Goal: Information Seeking & Learning: Learn about a topic

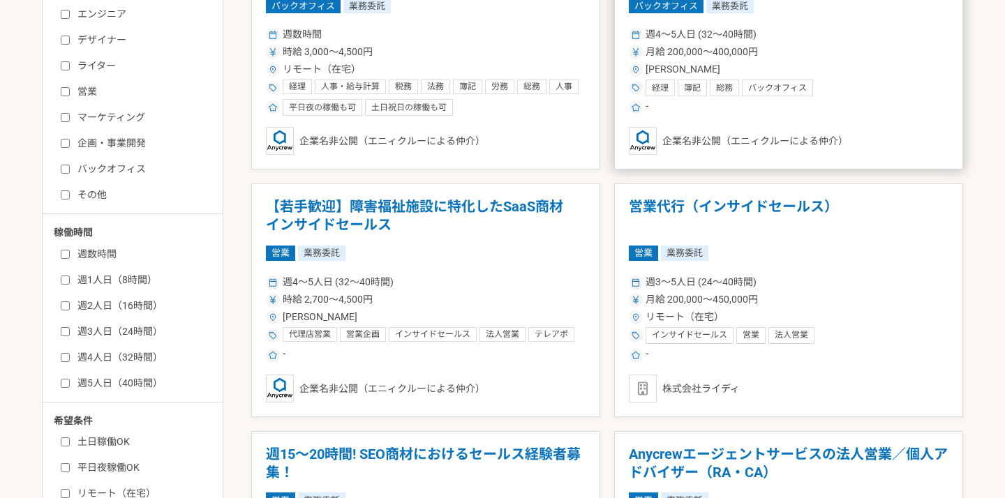
scroll to position [364, 0]
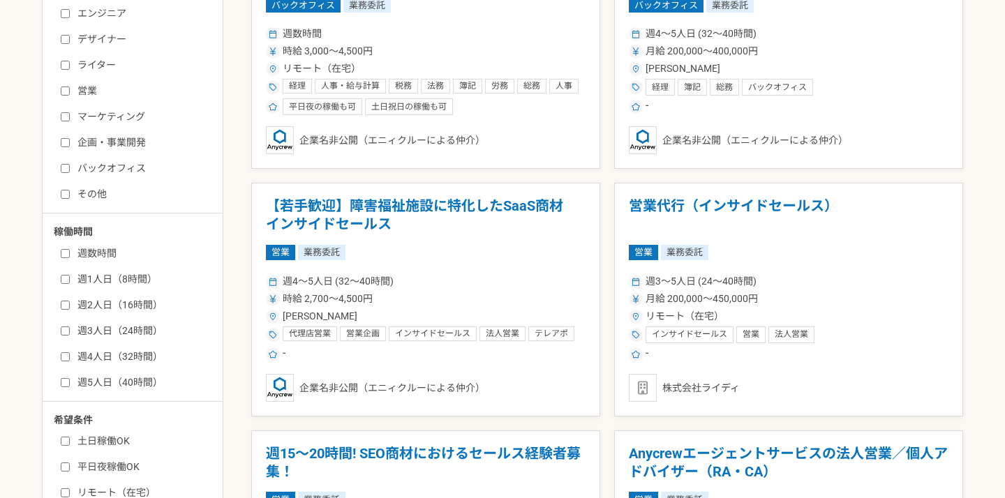
click at [66, 89] on input "営業" at bounding box center [65, 91] width 9 height 9
checkbox input "true"
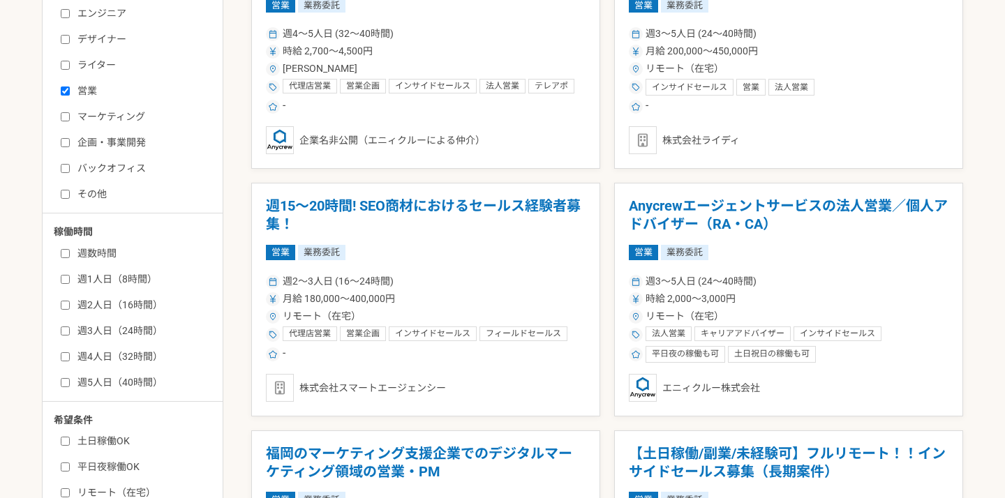
scroll to position [314, 0]
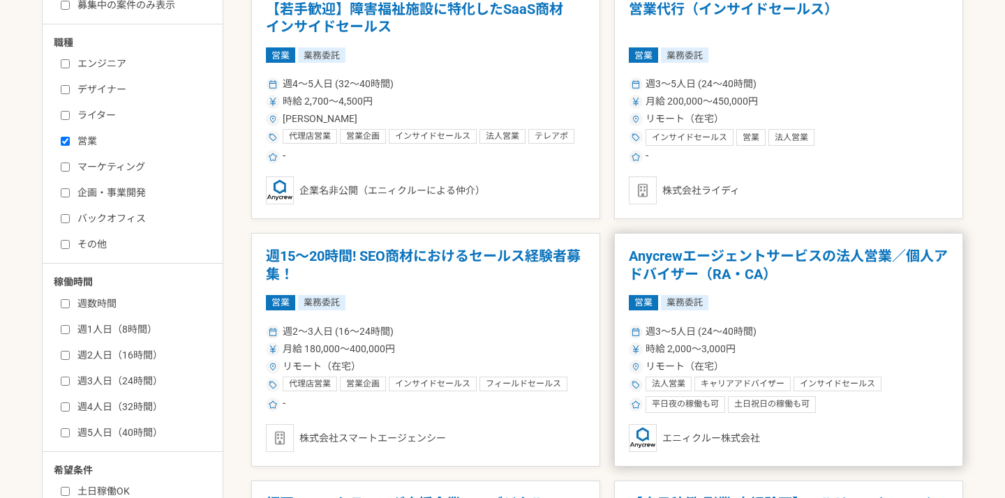
click at [736, 257] on h1 "Anycrewエージェントサービスの法人営業／個人アドバイザー（RA・CA）" at bounding box center [789, 266] width 320 height 36
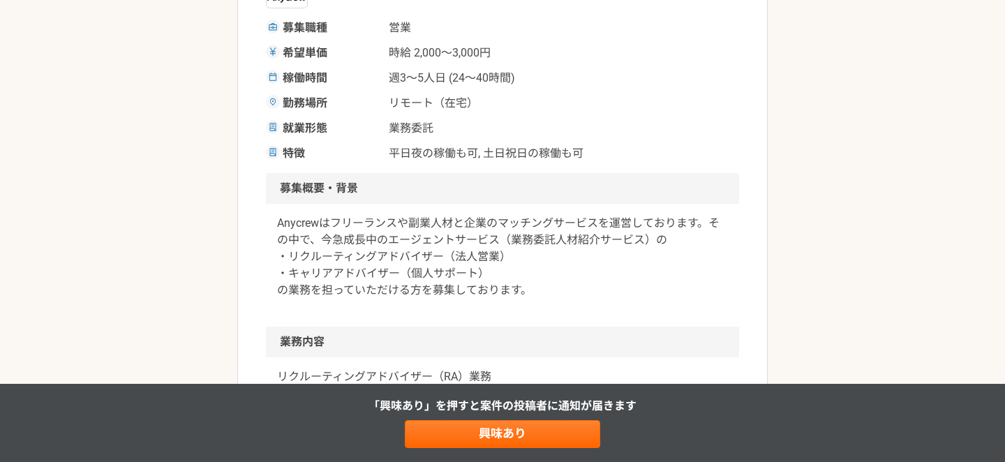
scroll to position [271, 0]
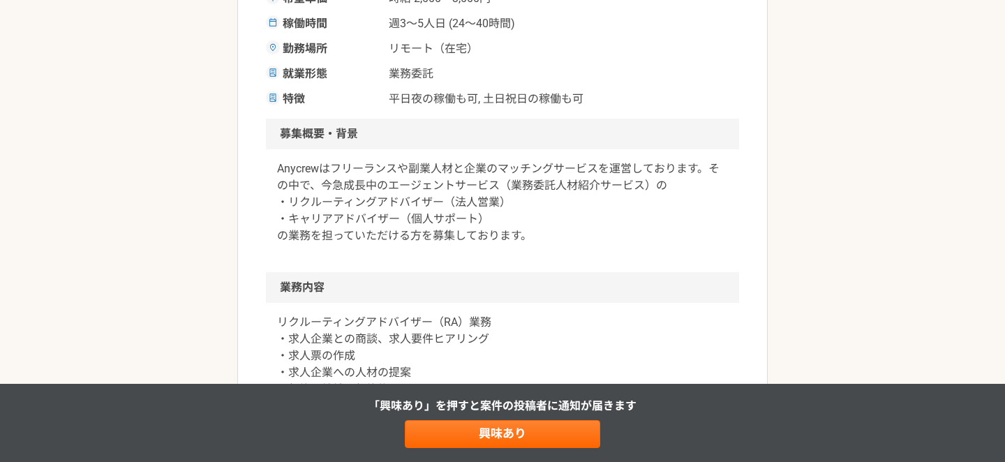
click at [548, 257] on div "Anycrewはフリーランスや副業人材と企業のマッチングサービスを運営しております。その中で、今急成長中のエージェントサービス（業務委託人材紹介サービス）の …" at bounding box center [502, 210] width 473 height 123
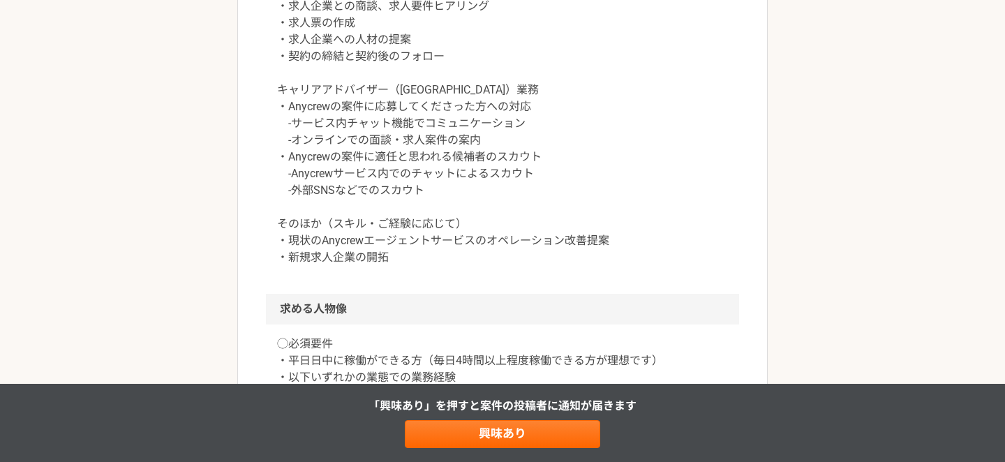
scroll to position [674, 0]
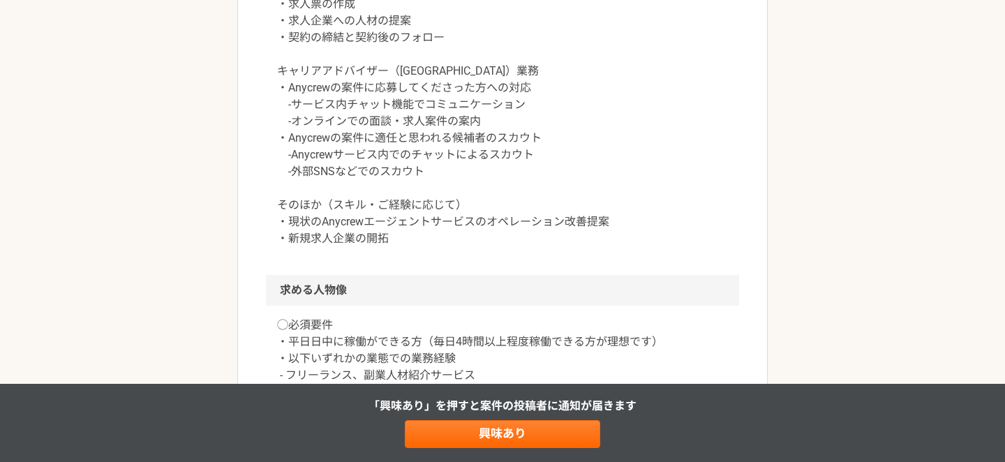
click at [288, 109] on p "リクルーティングアドバイザー（RA）業務 ・求人企業との商談、求人要件ヒアリング ・求人票の作成 ・求人企業への人材の提案 ・契約の締結と契約後のフォロー キ…" at bounding box center [502, 104] width 451 height 285
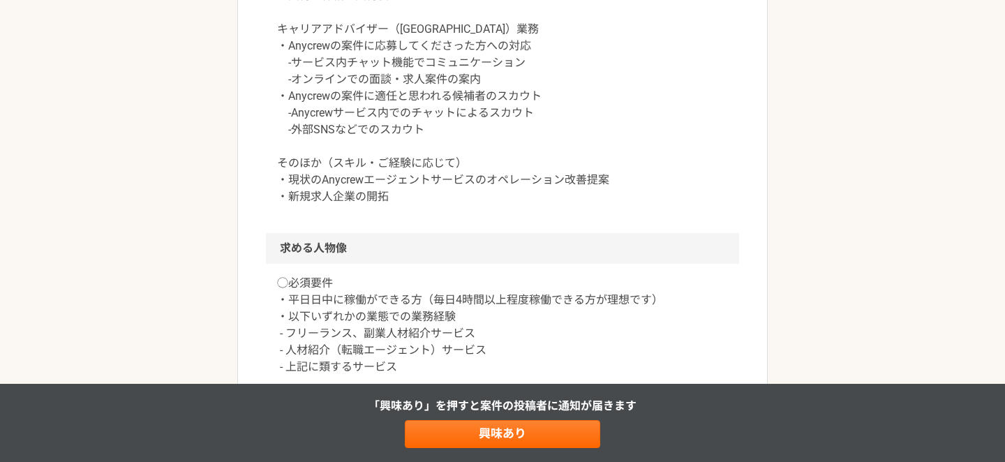
scroll to position [718, 0]
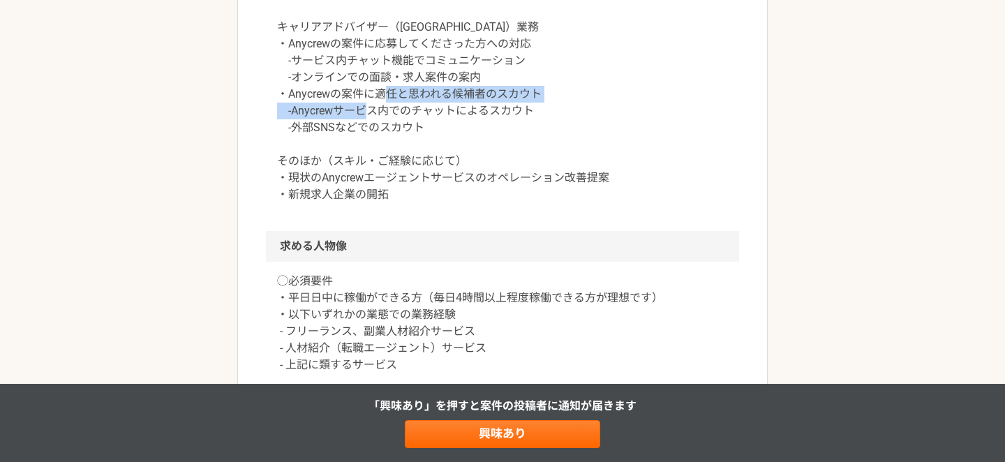
drag, startPoint x: 539, startPoint y: 114, endPoint x: 285, endPoint y: 114, distance: 253.3
click at [285, 114] on p "リクルーティングアドバイザー（RA）業務 ・求人企業との商談、求人要件ヒアリング ・求人票の作成 ・求人企業への人材の提案 ・契約の締結と契約後のフォロー キ…" at bounding box center [502, 60] width 451 height 285
click at [292, 132] on p "リクルーティングアドバイザー（RA）業務 ・求人企業との商談、求人要件ヒアリング ・求人票の作成 ・求人企業への人材の提案 ・契約の締結と契約後のフォロー キ…" at bounding box center [502, 60] width 451 height 285
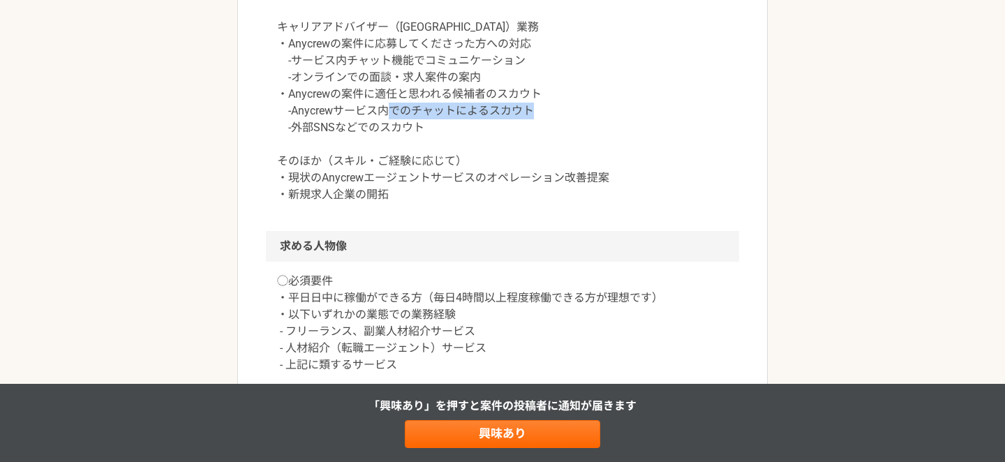
drag, startPoint x: 289, startPoint y: 130, endPoint x: 412, endPoint y: 129, distance: 122.8
click at [413, 129] on p "リクルーティングアドバイザー（RA）業務 ・求人企業との商談、求人要件ヒアリング ・求人票の作成 ・求人企業への人材の提案 ・契約の締結と契約後のフォロー キ…" at bounding box center [502, 60] width 451 height 285
click at [430, 133] on p "リクルーティングアドバイザー（RA）業務 ・求人企業との商談、求人要件ヒアリング ・求人票の作成 ・求人企業への人材の提案 ・契約の締結と契約後のフォロー キ…" at bounding box center [502, 60] width 451 height 285
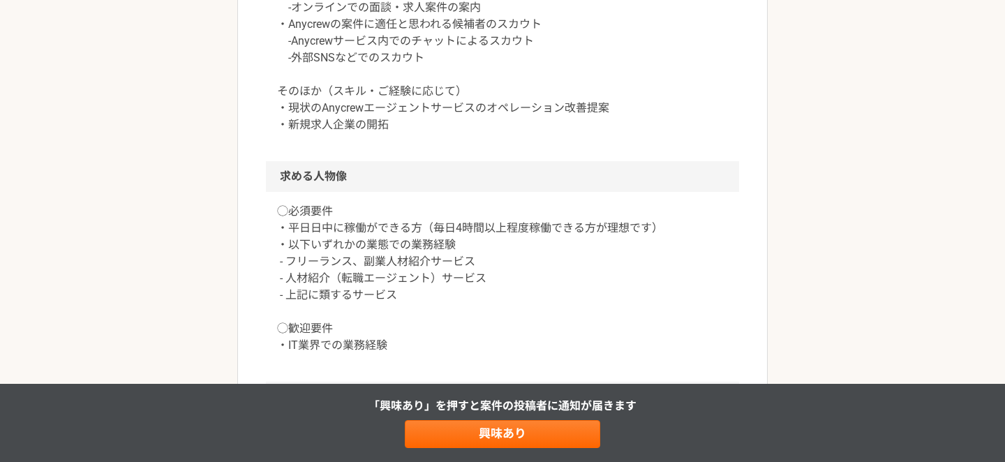
scroll to position [787, 0]
drag, startPoint x: 397, startPoint y: 130, endPoint x: 288, endPoint y: 132, distance: 109.6
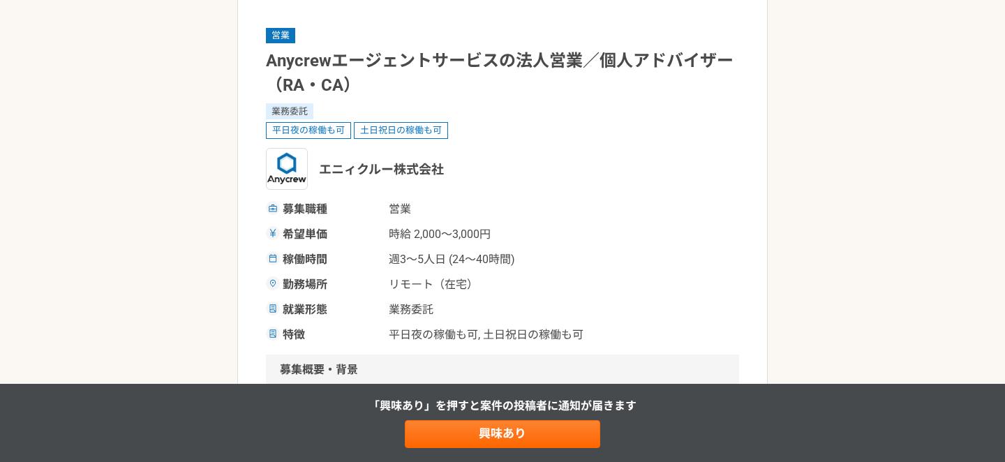
scroll to position [85, 0]
